Goal: Check status: Check status

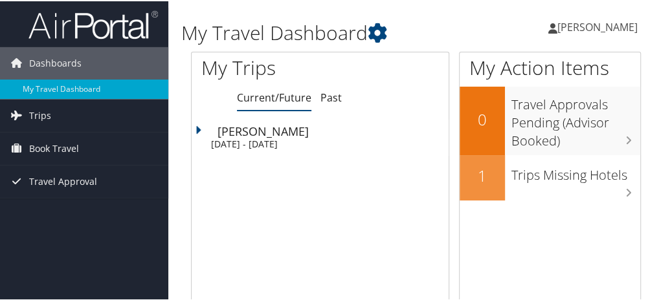
click at [226, 129] on div "Montgomery" at bounding box center [315, 130] width 197 height 12
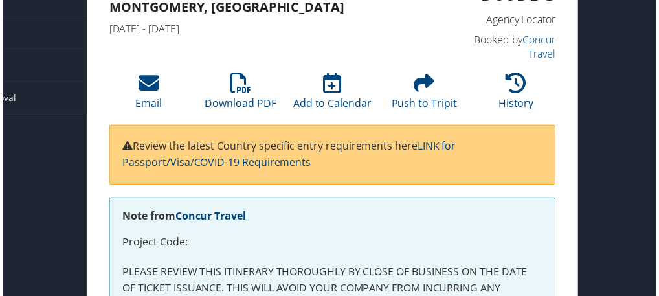
scroll to position [0, 83]
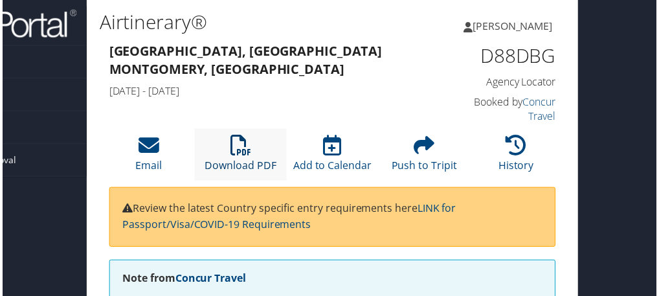
click at [236, 148] on icon at bounding box center [240, 146] width 21 height 21
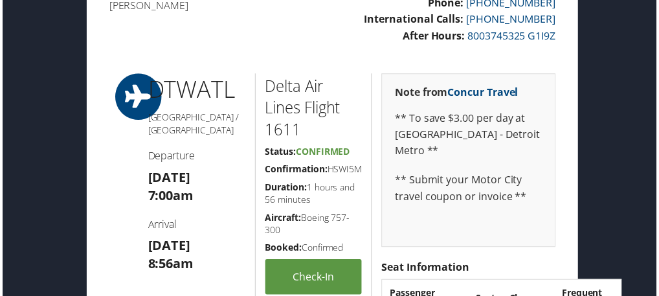
scroll to position [518, 83]
